Goal: Information Seeking & Learning: Find specific fact

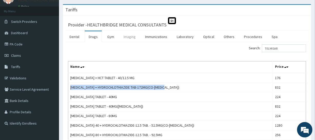
click at [128, 36] on link "Imaging" at bounding box center [130, 36] width 20 height 11
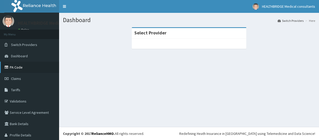
click at [31, 68] on link "PA Code" at bounding box center [29, 67] width 59 height 11
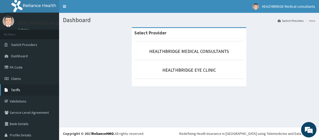
click at [31, 93] on link "Tariffs" at bounding box center [29, 89] width 59 height 11
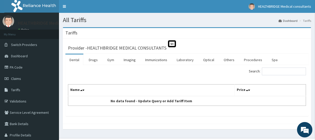
drag, startPoint x: 132, startPoint y: 59, endPoint x: 102, endPoint y: 20, distance: 49.9
click at [132, 59] on link "Imaging" at bounding box center [130, 59] width 20 height 11
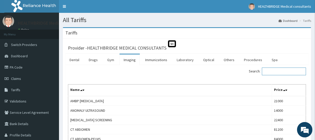
click at [277, 68] on input "Search:" at bounding box center [284, 72] width 44 height 8
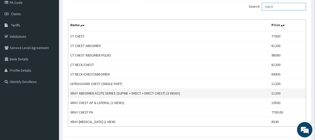
scroll to position [70, 0]
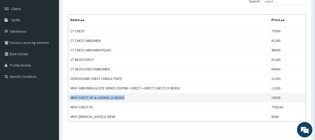
drag, startPoint x: 129, startPoint y: 99, endPoint x: 70, endPoint y: 100, distance: 59.3
click at [70, 100] on td "XRAY CHEST AP & LATERAL (2 VIEWS)" at bounding box center [168, 97] width 201 height 9
copy td "XRAY CHEST AP & LATERAL (2 VIEWS)"
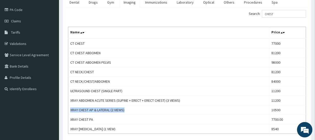
scroll to position [46, 0]
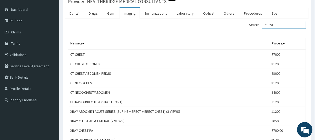
drag, startPoint x: 283, startPoint y: 25, endPoint x: 253, endPoint y: 25, distance: 29.5
click at [253, 25] on div "Search: CHEST" at bounding box center [248, 25] width 115 height 9
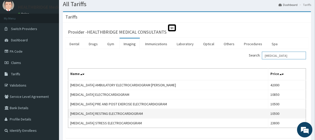
scroll to position [23, 0]
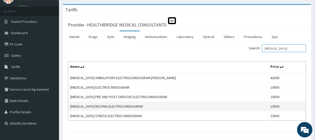
type input "ECG"
drag, startPoint x: 71, startPoint y: 108, endPoint x: 126, endPoint y: 104, distance: 55.0
click at [126, 104] on td "ECG RESTING ELECTROCARDIOGRAM" at bounding box center [168, 106] width 200 height 9
copy td "ECG RESTING ELECTROCARDIOGRAM"
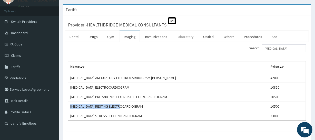
click at [185, 36] on link "Laboratory" at bounding box center [185, 36] width 25 height 11
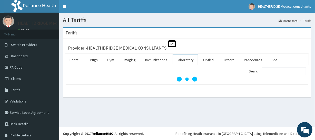
scroll to position [0, 0]
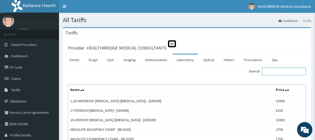
click at [274, 72] on input "Search:" at bounding box center [284, 72] width 44 height 8
paste input "PYLORI"
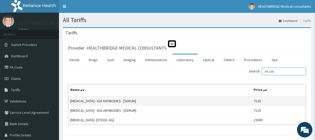
type input "PYLORI"
drag, startPoint x: 149, startPoint y: 101, endPoint x: 70, endPoint y: 103, distance: 79.4
click at [70, 103] on td "HELICOBACTER PYLORI - IGA ANTIBODIES - [SERUM]" at bounding box center [160, 101] width 184 height 10
copy td "HELICOBACTER PYLORI - IGA ANTIBODIES - [SERUM]"
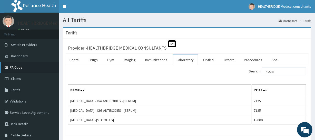
click at [25, 67] on link "PA Code" at bounding box center [29, 67] width 59 height 11
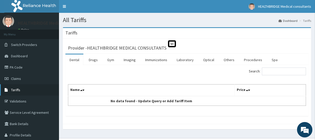
click at [39, 92] on link "Tariffs" at bounding box center [29, 89] width 59 height 11
click at [182, 60] on link "Laboratory" at bounding box center [185, 59] width 25 height 11
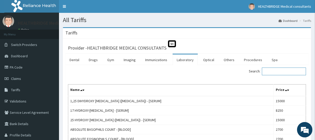
click at [272, 71] on input "Search:" at bounding box center [284, 72] width 44 height 8
paste input "[MEDICAL_DATA]"
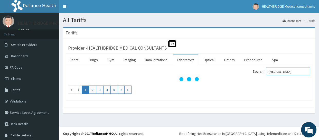
click at [274, 71] on input "Helicobacter" at bounding box center [288, 72] width 44 height 8
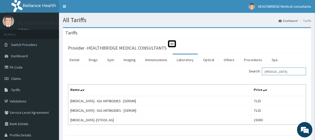
type input "Helicobacter"
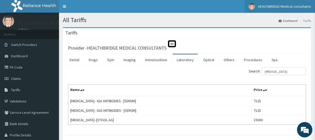
click at [91, 60] on link "Drugs" at bounding box center [93, 59] width 17 height 11
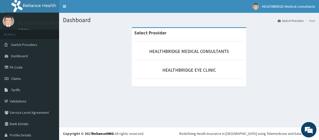
click at [206, 128] on footer "Redefining Heath Insurance in Africa using Telemedicine and Data Science! Copyr…" at bounding box center [189, 133] width 260 height 13
click at [25, 90] on link "Tariffs" at bounding box center [29, 89] width 59 height 11
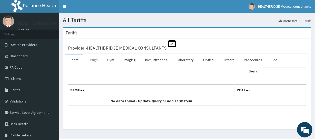
click at [95, 61] on link "Drugs" at bounding box center [93, 59] width 17 height 11
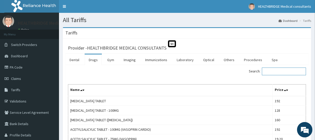
click at [270, 72] on input "Search:" at bounding box center [284, 72] width 44 height 8
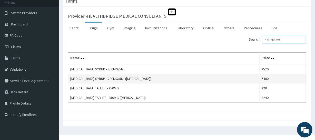
scroll to position [39, 0]
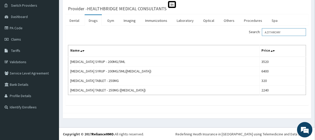
drag, startPoint x: 288, startPoint y: 32, endPoint x: 235, endPoint y: 35, distance: 52.7
click at [235, 35] on div "Search: AZITHROMY" at bounding box center [248, 32] width 115 height 9
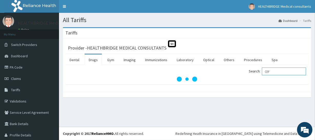
scroll to position [0, 0]
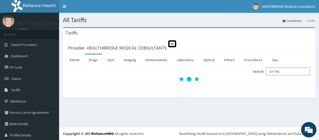
type input "CEFTRIA"
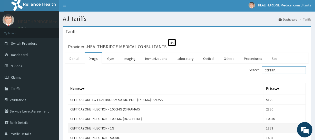
scroll to position [23, 0]
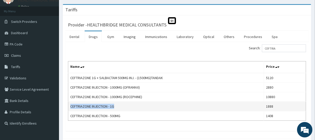
drag, startPoint x: 118, startPoint y: 105, endPoint x: 70, endPoint y: 107, distance: 47.8
click at [70, 107] on td "CEFTRIAZONE INJECTION - 1G" at bounding box center [166, 106] width 196 height 9
copy td "CEFTRIAZONE INJECTION - 1G"
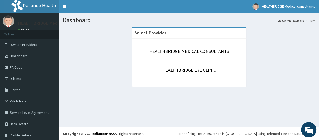
click at [18, 69] on link "PA Code" at bounding box center [29, 67] width 59 height 11
click at [21, 67] on link "PA Code" at bounding box center [29, 67] width 59 height 11
click at [18, 68] on link "PA Code" at bounding box center [29, 67] width 59 height 11
click at [25, 68] on link "PA Code" at bounding box center [29, 67] width 59 height 11
click at [22, 89] on link "Tariffs" at bounding box center [29, 89] width 59 height 11
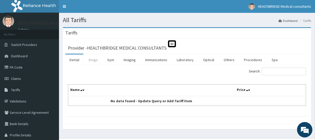
click at [96, 61] on link "Drugs" at bounding box center [93, 59] width 17 height 11
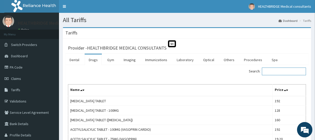
click at [273, 73] on input "Search:" at bounding box center [284, 72] width 44 height 8
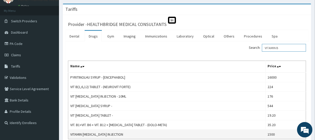
scroll to position [46, 0]
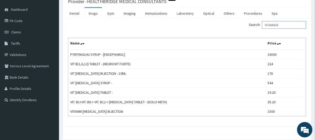
type input "VITAMIN B"
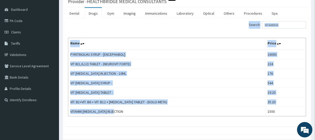
drag, startPoint x: 118, startPoint y: 110, endPoint x: 66, endPoint y: 113, distance: 51.9
click at [66, 113] on div "Search: VITAMIN B Name Price PYRITINOLHU SYRUP - [ENCEPHABOL] 16000 VIT B(1,6,1…" at bounding box center [186, 72] width 243 height 108
click at [75, 112] on td "VITAMIN [MEDICAL_DATA] INJECTION" at bounding box center [166, 111] width 197 height 9
click at [117, 117] on div "Search: VITAMIN B Name Price PYRITINOLHU SYRUP - [ENCEPHABOL] 16000 VIT B(1,6,1…" at bounding box center [186, 72] width 243 height 108
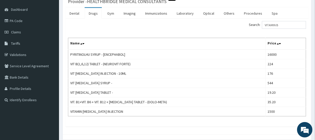
click at [119, 122] on div "Search: VITAMIN B Name Price PYRITINOLHU SYRUP - [ENCEPHABOL] 16000 VIT B(1,6,1…" at bounding box center [186, 72] width 243 height 108
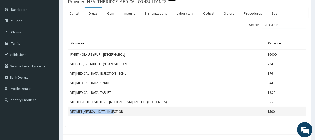
drag, startPoint x: 119, startPoint y: 112, endPoint x: 70, endPoint y: 113, distance: 49.0
click at [70, 113] on td "VITAMIN [MEDICAL_DATA] INJECTION" at bounding box center [166, 111] width 197 height 9
copy td "VITAMIN [MEDICAL_DATA] INJECTION"
